Goal: Information Seeking & Learning: Learn about a topic

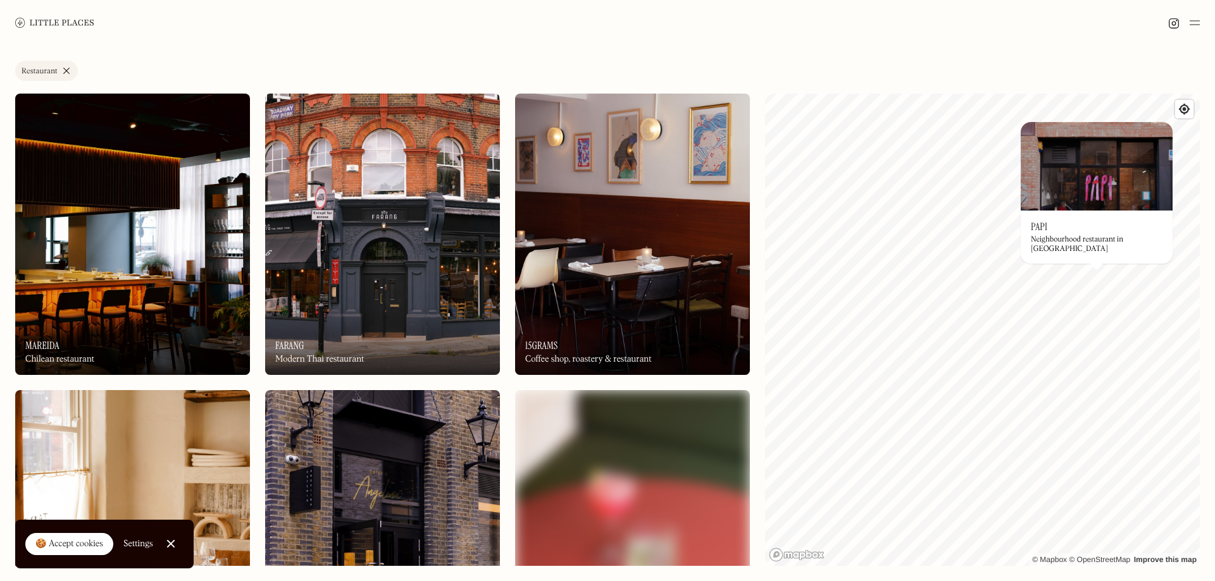
scroll to position [316, 0]
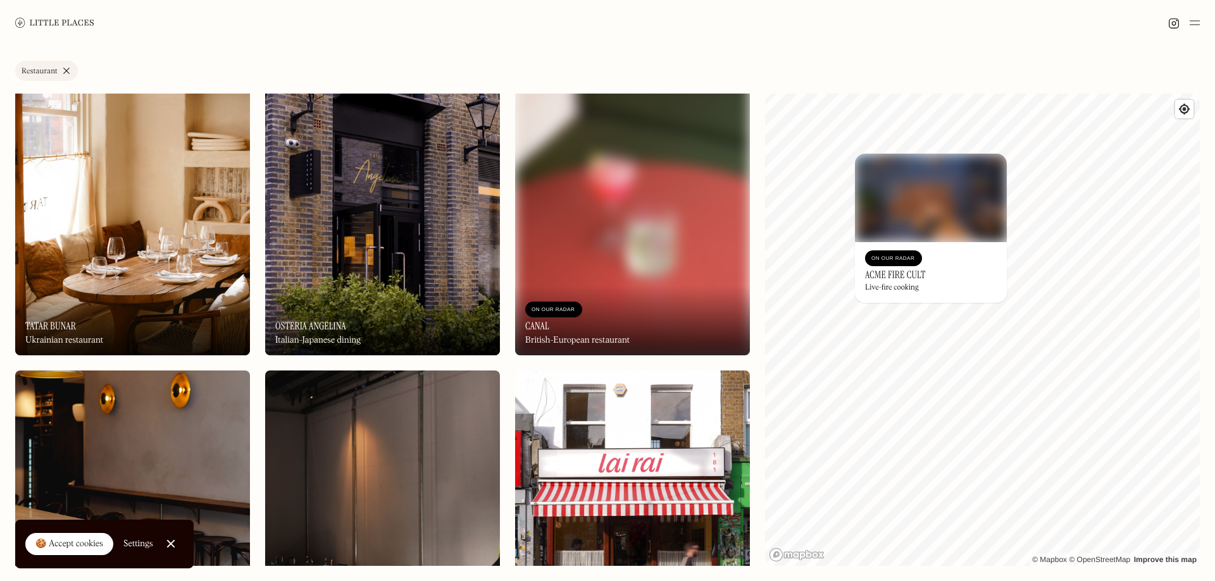
click at [897, 288] on div "Live-fire cooking" at bounding box center [892, 287] width 54 height 9
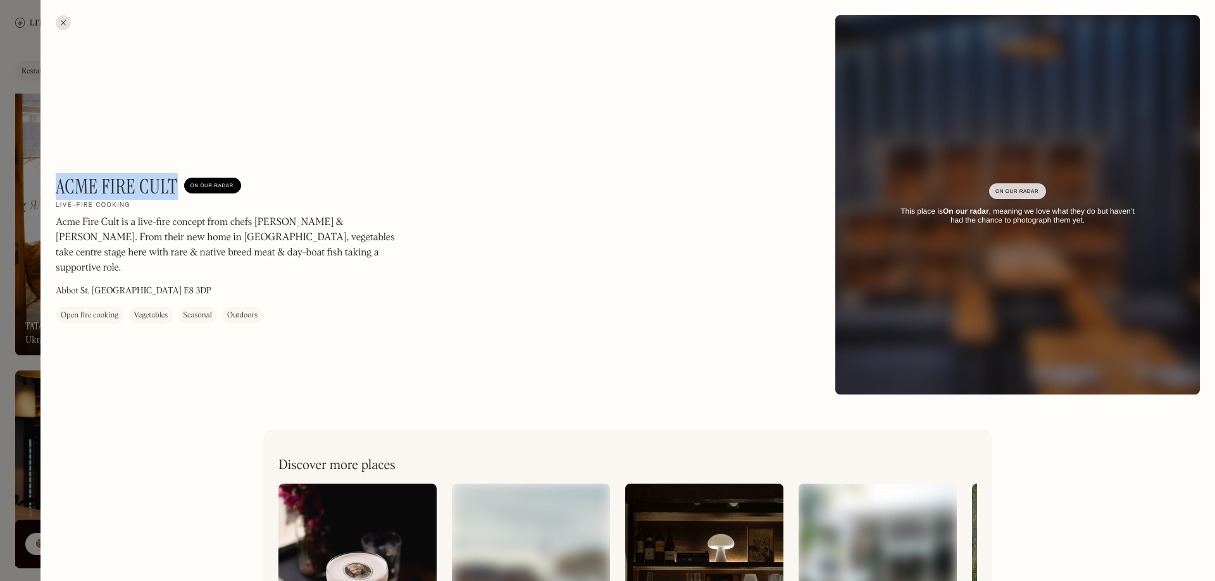
drag, startPoint x: 58, startPoint y: 187, endPoint x: 175, endPoint y: 178, distance: 118.0
click at [175, 178] on h1 "Acme Fire Cult" at bounding box center [117, 187] width 122 height 24
copy h1 "Acme Fire Cult"
click at [6, 62] on div at bounding box center [607, 290] width 1215 height 581
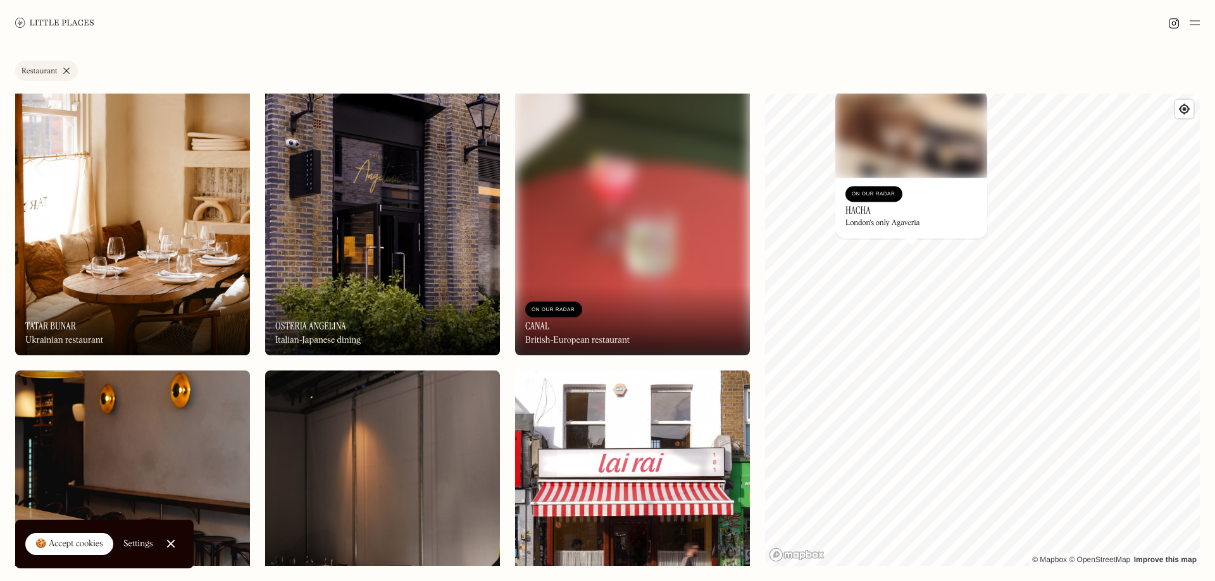
click at [864, 212] on h3 "Hacha" at bounding box center [857, 210] width 25 height 12
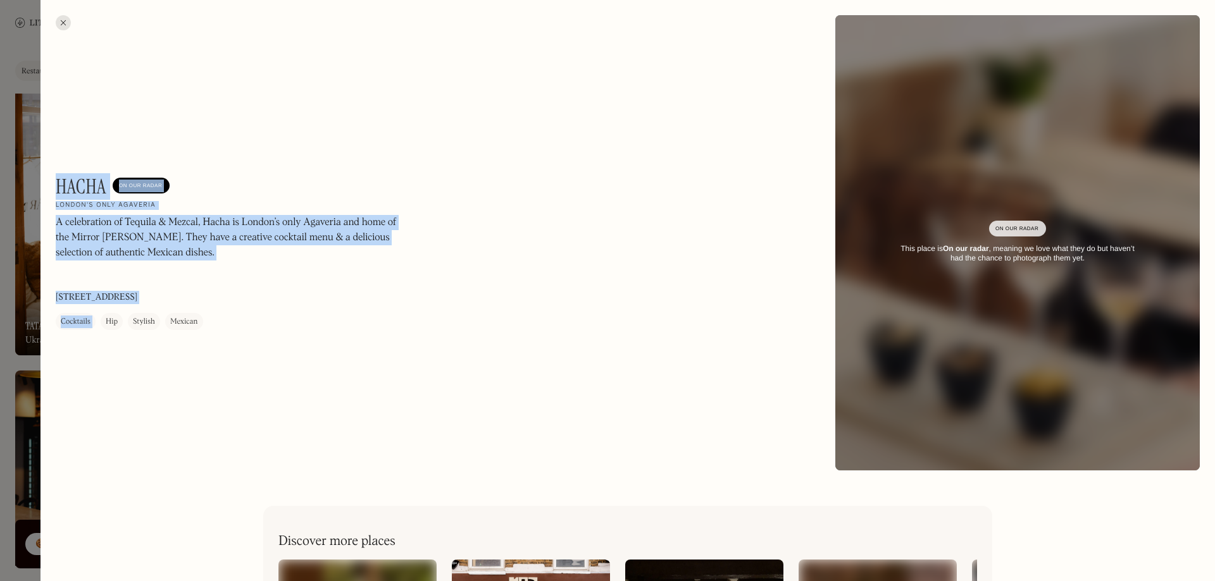
drag, startPoint x: 59, startPoint y: 180, endPoint x: 108, endPoint y: 171, distance: 50.1
click at [108, 171] on div "Hacha On Our Radar London's only Agaveria A celebration of Tequila & Mezcal, Ha…" at bounding box center [627, 243] width 1174 height 486
click at [90, 178] on h1 "Hacha" at bounding box center [81, 187] width 51 height 24
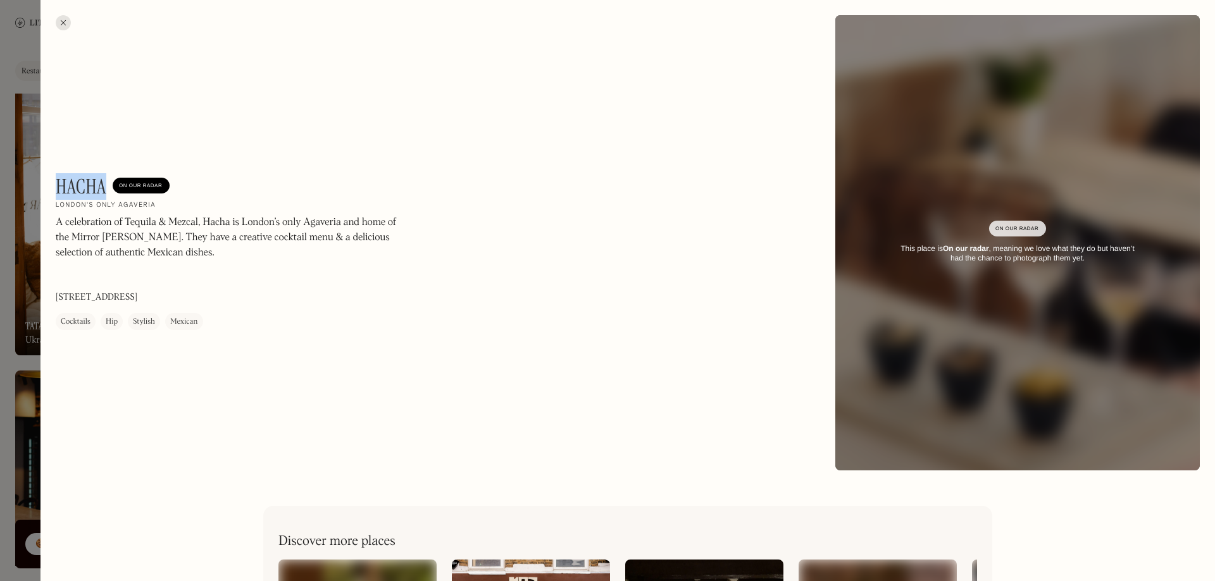
drag, startPoint x: 102, startPoint y: 176, endPoint x: 59, endPoint y: 181, distance: 42.7
click at [59, 181] on h1 "Hacha" at bounding box center [81, 187] width 51 height 24
copy h1 "Hacha"
click at [20, 87] on div at bounding box center [607, 290] width 1215 height 581
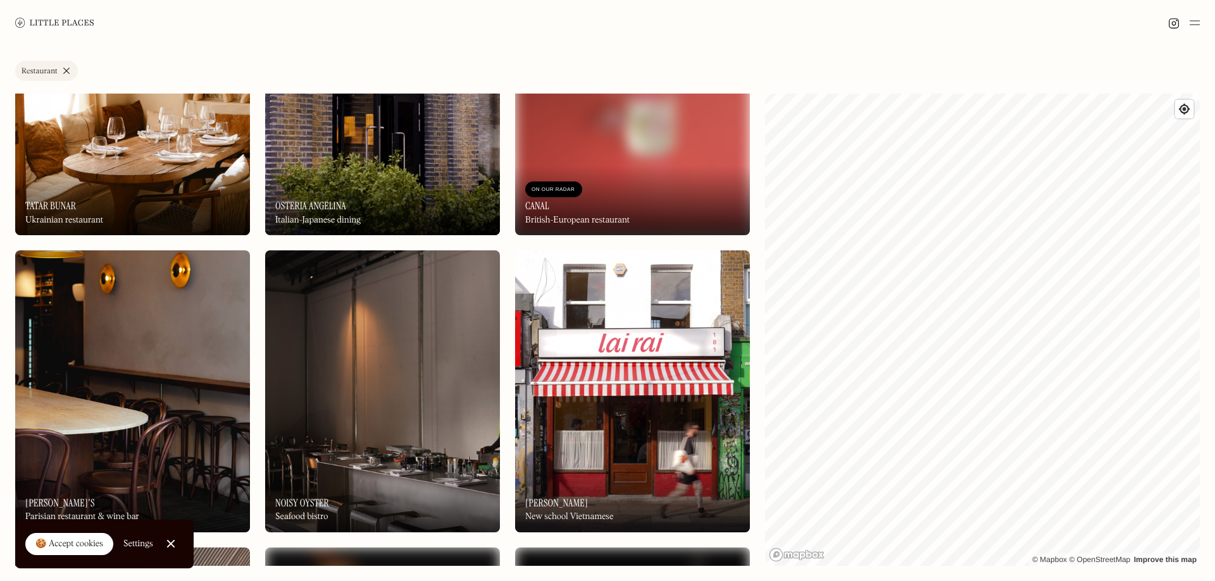
scroll to position [443, 0]
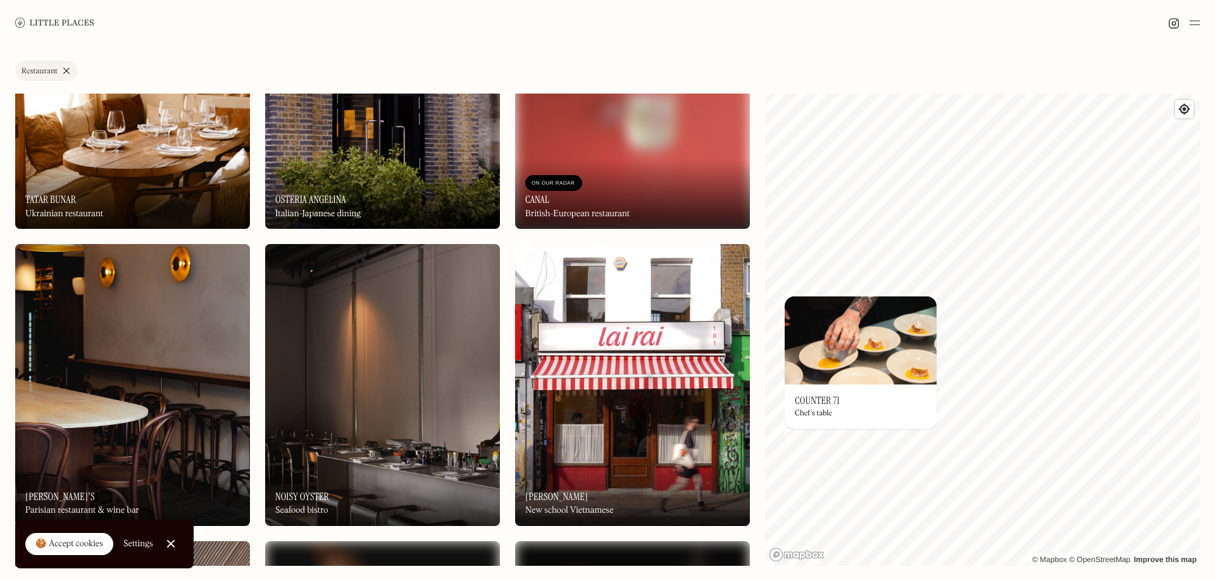
click at [826, 415] on div "Chef's table" at bounding box center [813, 414] width 37 height 9
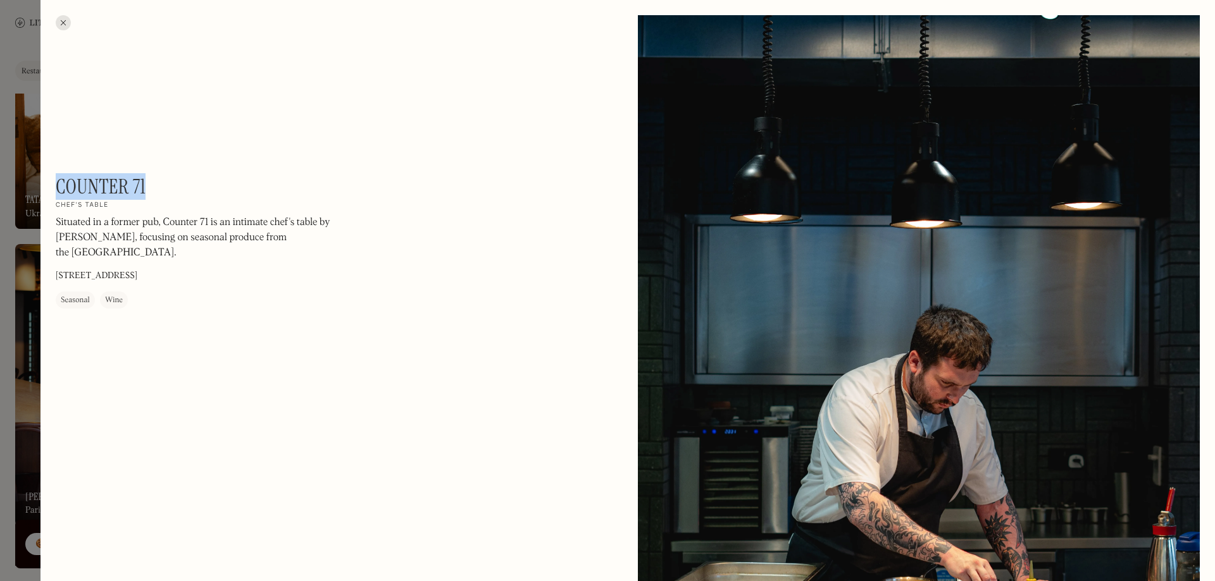
drag, startPoint x: 145, startPoint y: 184, endPoint x: 57, endPoint y: 187, distance: 88.0
click at [57, 187] on h1 "Counter 71" at bounding box center [101, 187] width 90 height 24
copy h1 "Counter 71"
